Goal: Complete application form

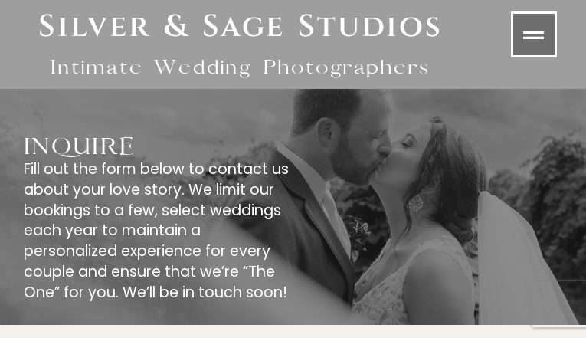
type input "**********"
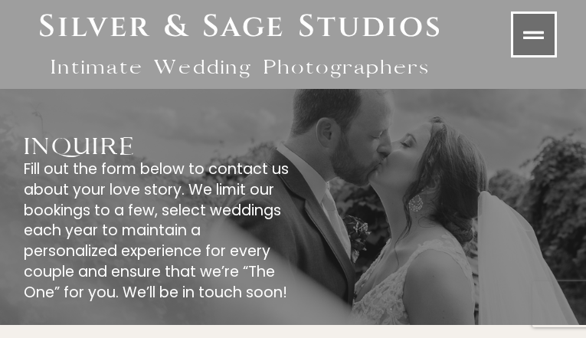
type input "**********"
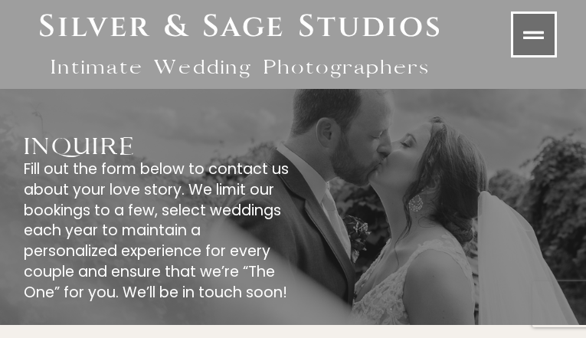
type input "**********"
type input "********"
